Goal: Navigation & Orientation: Find specific page/section

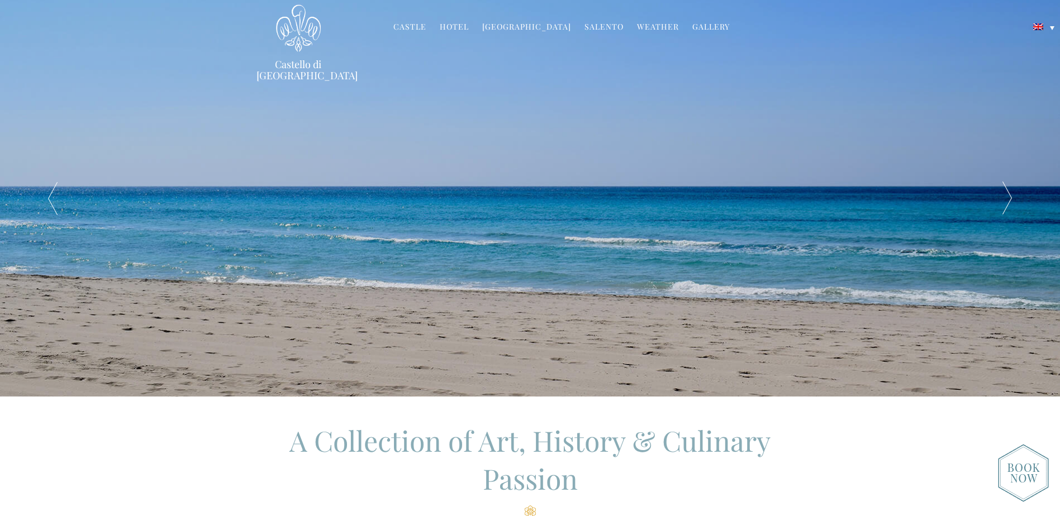
click at [463, 28] on link "Hotel" at bounding box center [454, 27] width 29 height 13
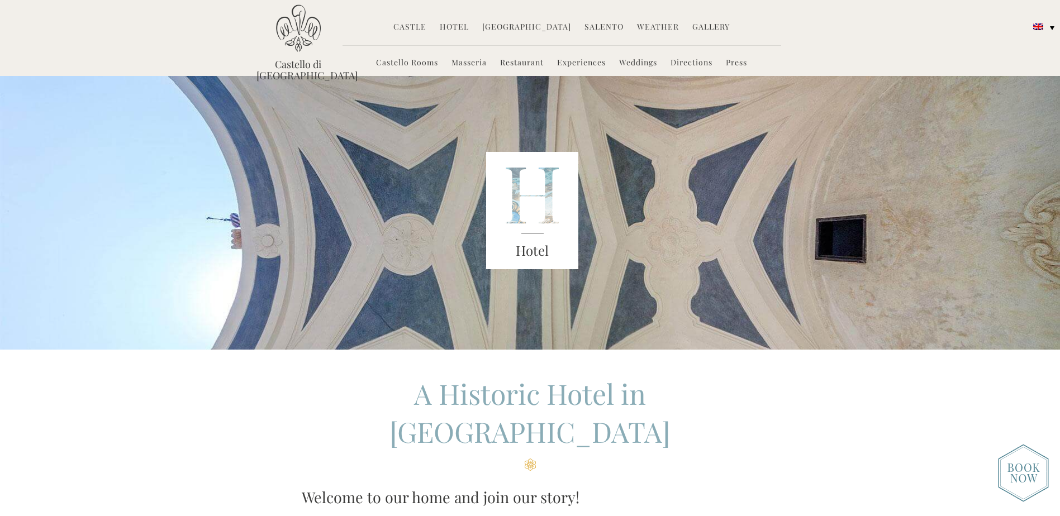
click at [419, 23] on link "Castle" at bounding box center [409, 27] width 33 height 13
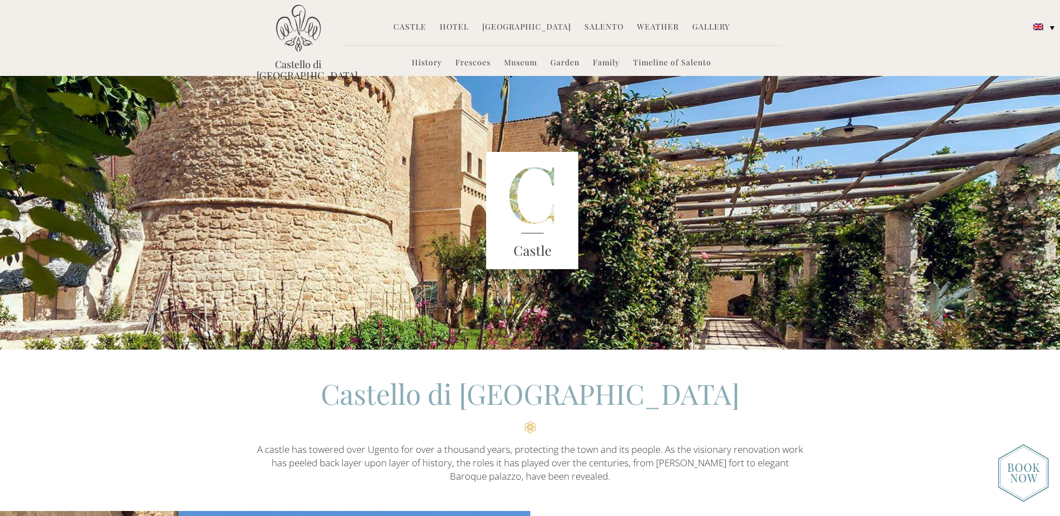
click at [591, 24] on link "Salento" at bounding box center [603, 27] width 39 height 13
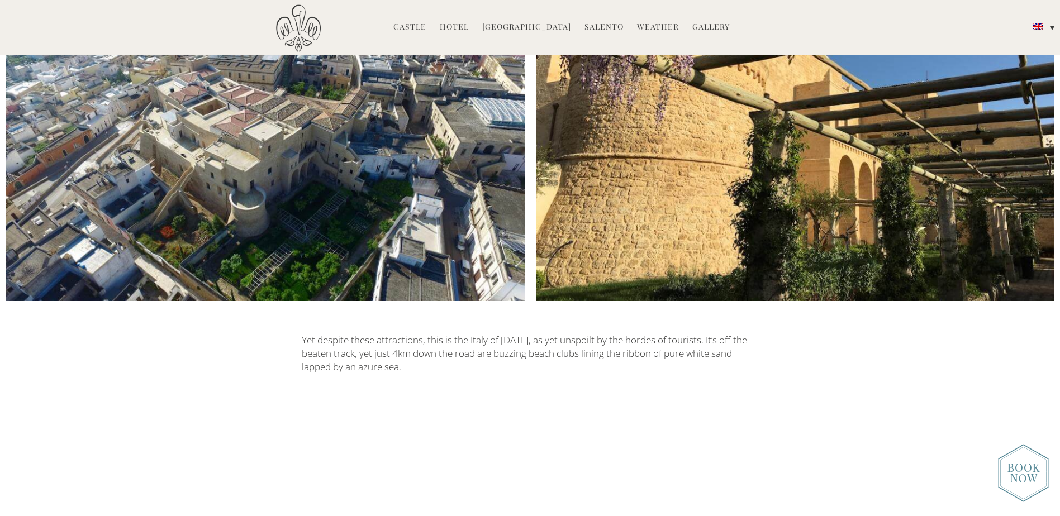
scroll to position [4350, 0]
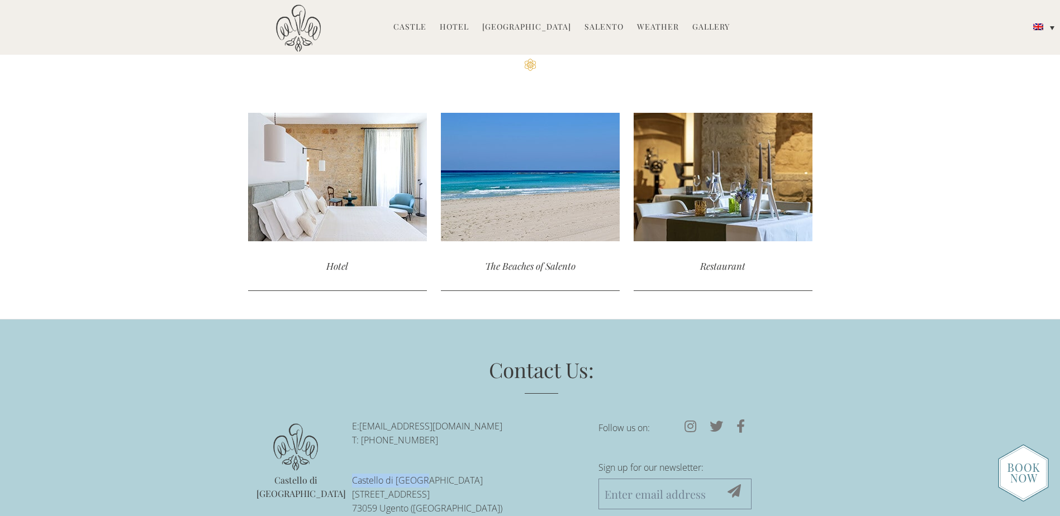
drag, startPoint x: 354, startPoint y: 387, endPoint x: 424, endPoint y: 387, distance: 70.4
click at [424, 474] on p "Castello di Ugento Via Castello 13 73059 Ugento (LE) Italy" at bounding box center [467, 501] width 230 height 55
copy p "Castello di [GEOGRAPHIC_DATA]"
drag, startPoint x: 496, startPoint y: 397, endPoint x: 475, endPoint y: 202, distance: 196.1
click at [496, 474] on p "Castello di Ugento Via Castello 13 73059 Ugento (LE) Italy" at bounding box center [467, 501] width 230 height 55
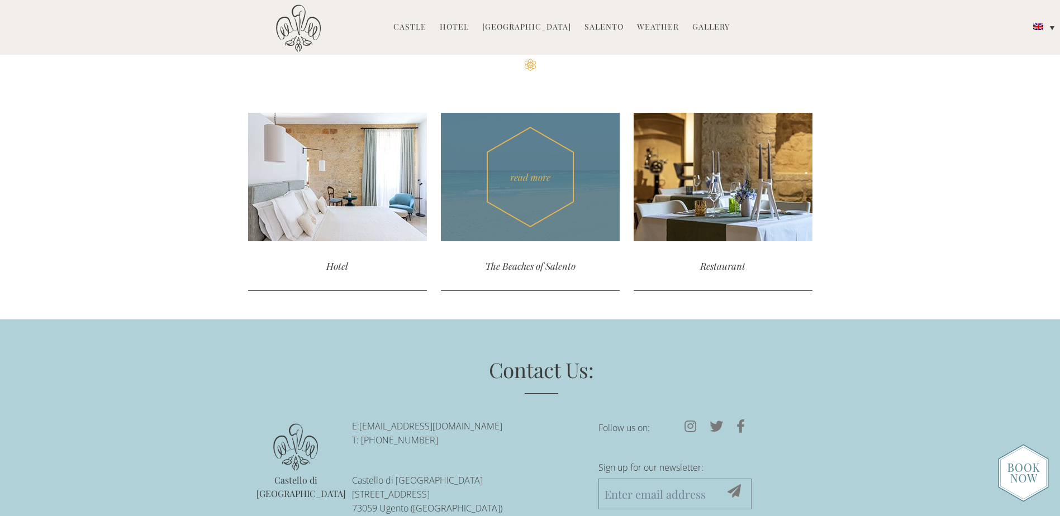
click at [535, 241] on div "The Beaches of Salento" at bounding box center [530, 266] width 179 height 50
